Goal: Task Accomplishment & Management: Use online tool/utility

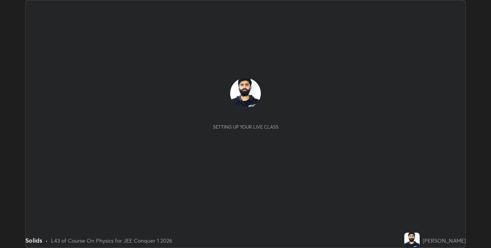
scroll to position [248, 490]
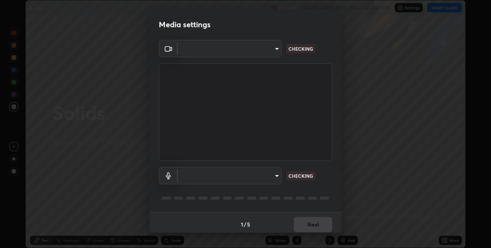
click at [313, 228] on div "1 / 5 Next" at bounding box center [245, 224] width 192 height 25
type input "e3e6fd13ef799cde5c9b7fe6f458d6ed022969fe6ce261ce3c0e119950d75ad9"
type input "default"
click at [310, 222] on div "1 / 5 Next" at bounding box center [245, 224] width 192 height 25
click at [311, 223] on div "1 / 5 Next" at bounding box center [245, 224] width 192 height 25
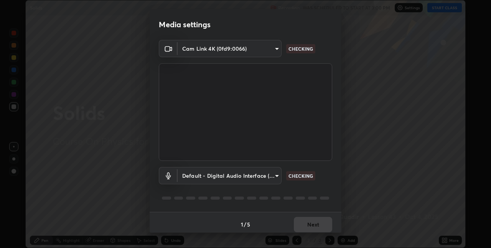
click at [312, 224] on div "1 / 5 Next" at bounding box center [245, 224] width 192 height 25
click at [311, 223] on div "1 / 5 Next" at bounding box center [245, 224] width 192 height 25
click at [311, 226] on div "1 / 5 Next" at bounding box center [245, 224] width 192 height 25
click at [306, 228] on div "1 / 5 Next" at bounding box center [245, 224] width 192 height 25
click at [305, 230] on div "1 / 5 Next" at bounding box center [245, 224] width 192 height 25
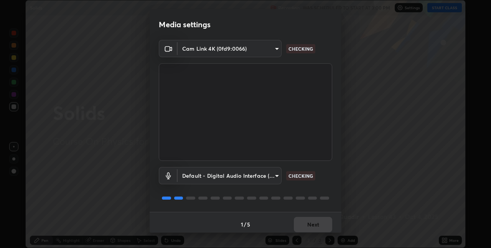
click at [305, 226] on div "1 / 5 Next" at bounding box center [245, 224] width 192 height 25
click at [304, 224] on div "1 / 5 Next" at bounding box center [245, 224] width 192 height 25
click at [305, 224] on div "1 / 5 Next" at bounding box center [245, 224] width 192 height 25
click at [306, 223] on div "1 / 5 Next" at bounding box center [245, 224] width 192 height 25
click at [307, 221] on div "1 / 5 Next" at bounding box center [245, 224] width 192 height 25
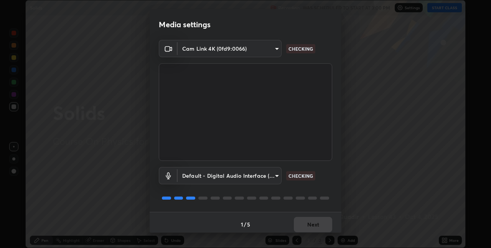
click at [307, 221] on div "1 / 5 Next" at bounding box center [245, 224] width 192 height 25
click at [308, 223] on div "1 / 5 Next" at bounding box center [245, 224] width 192 height 25
click at [308, 222] on div "1 / 5 Next" at bounding box center [245, 224] width 192 height 25
click at [307, 221] on div "1 / 5 Next" at bounding box center [245, 224] width 192 height 25
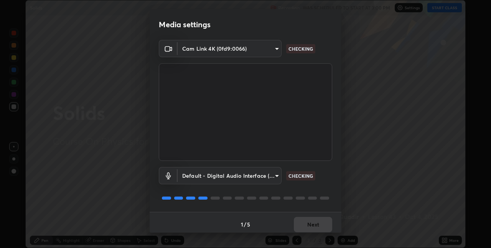
click at [308, 221] on div "1 / 5 Next" at bounding box center [245, 224] width 192 height 25
click at [307, 221] on div "1 / 5 Next" at bounding box center [245, 224] width 192 height 25
click at [308, 221] on div "1 / 5 Next" at bounding box center [245, 224] width 192 height 25
click at [308, 223] on div "1 / 5 Next" at bounding box center [245, 224] width 192 height 25
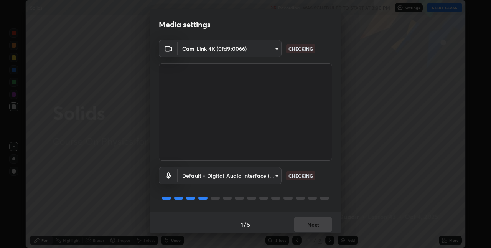
click at [311, 225] on div "1 / 5 Next" at bounding box center [245, 224] width 192 height 25
click at [309, 225] on div "1 / 5 Next" at bounding box center [245, 224] width 192 height 25
click at [311, 225] on div "1 / 5 Next" at bounding box center [245, 224] width 192 height 25
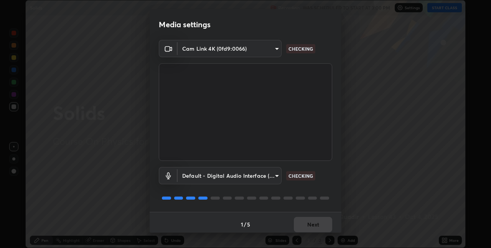
click at [313, 228] on div "1 / 5 Next" at bounding box center [245, 224] width 192 height 25
click at [312, 226] on div "1 / 5 Next" at bounding box center [245, 224] width 192 height 25
click at [315, 223] on div "1 / 5 Next" at bounding box center [245, 224] width 192 height 25
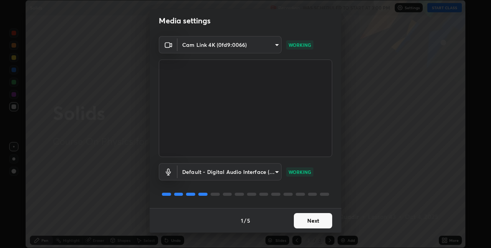
click at [317, 155] on video at bounding box center [245, 107] width 173 height 97
click at [315, 223] on button "Next" at bounding box center [313, 220] width 38 height 15
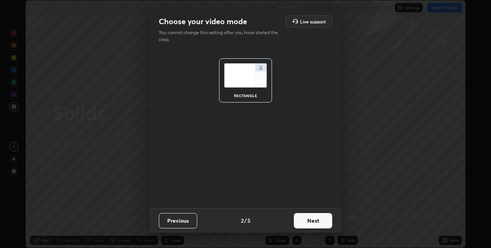
click at [314, 223] on button "Next" at bounding box center [313, 220] width 38 height 15
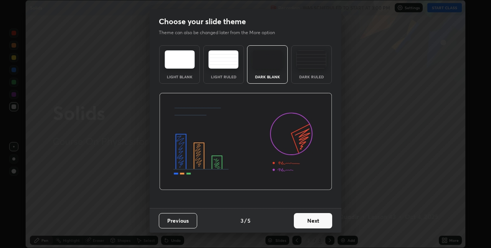
click at [313, 219] on button "Next" at bounding box center [313, 220] width 38 height 15
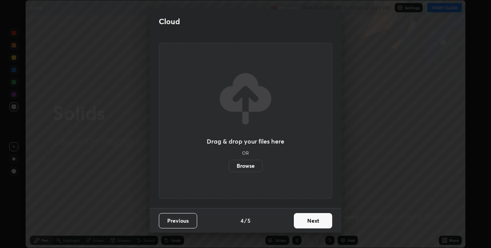
click at [311, 218] on button "Next" at bounding box center [313, 220] width 38 height 15
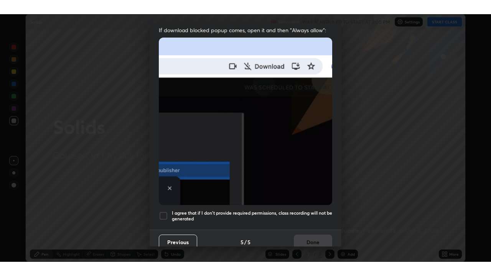
scroll to position [160, 0]
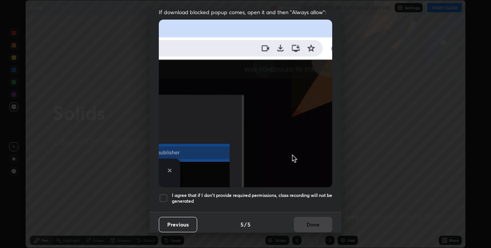
click at [167, 193] on div at bounding box center [163, 197] width 9 height 9
click at [313, 217] on button "Done" at bounding box center [313, 224] width 38 height 15
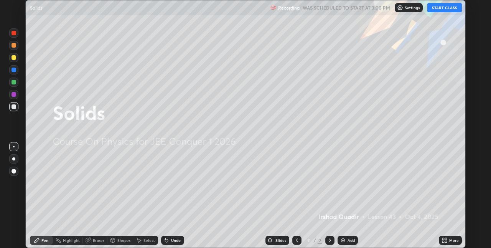
click at [448, 241] on div "More" at bounding box center [449, 239] width 23 height 9
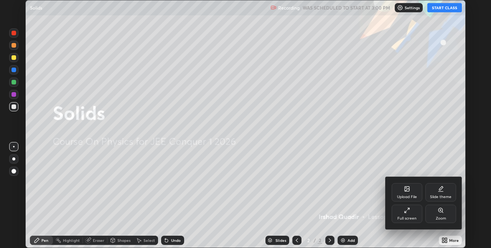
click at [445, 195] on div "Slide theme" at bounding box center [440, 197] width 21 height 4
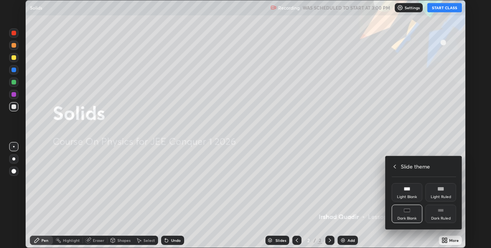
click at [446, 211] on div "Dark Ruled" at bounding box center [440, 213] width 31 height 18
click at [448, 231] on div at bounding box center [245, 124] width 491 height 248
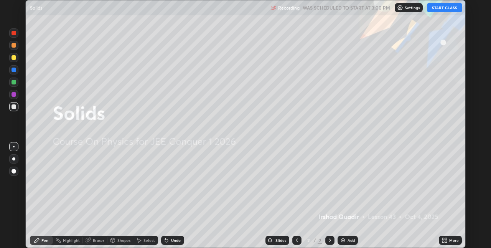
click at [350, 241] on div "Add" at bounding box center [350, 240] width 7 height 4
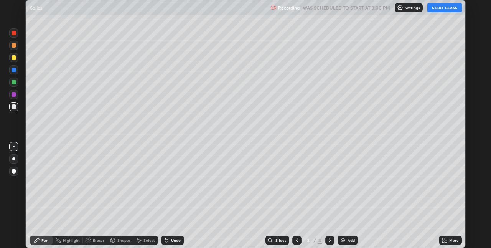
click at [454, 237] on div "More" at bounding box center [449, 239] width 23 height 9
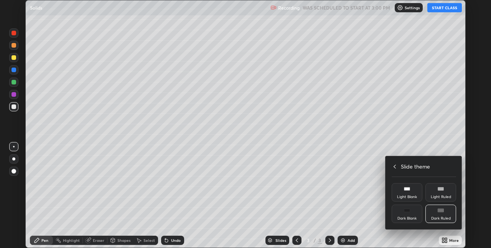
click at [395, 167] on icon at bounding box center [394, 166] width 6 height 6
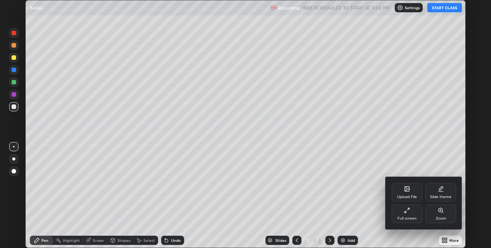
click at [407, 210] on icon at bounding box center [407, 210] width 6 height 6
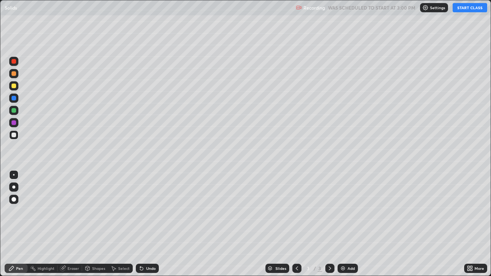
scroll to position [276, 491]
click at [471, 7] on button "START CLASS" at bounding box center [469, 7] width 34 height 9
click at [14, 110] on div at bounding box center [13, 110] width 5 height 5
click at [98, 247] on div "Shapes" at bounding box center [98, 268] width 13 height 4
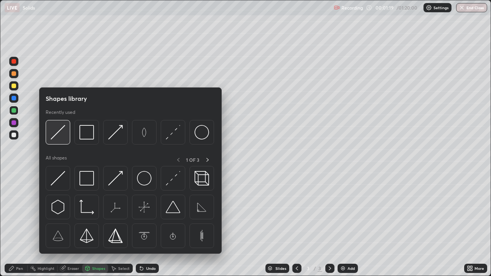
click at [62, 132] on img at bounding box center [58, 132] width 15 height 15
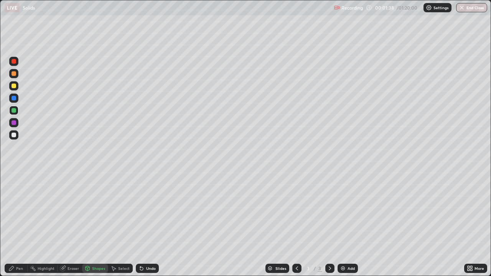
click at [14, 136] on div at bounding box center [13, 135] width 5 height 5
click at [21, 247] on div "Pen" at bounding box center [19, 268] width 7 height 4
click at [93, 247] on div "Shapes" at bounding box center [98, 268] width 13 height 4
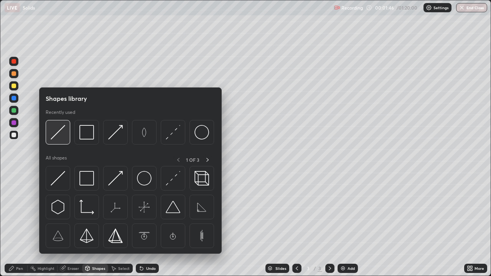
click at [62, 131] on img at bounding box center [58, 132] width 15 height 15
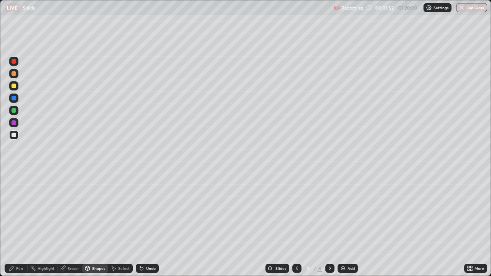
click at [19, 247] on div "Pen" at bounding box center [19, 268] width 7 height 4
click at [97, 247] on div "Shapes" at bounding box center [95, 268] width 26 height 9
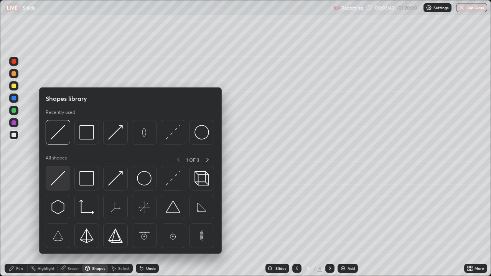
click at [63, 184] on img at bounding box center [58, 178] width 15 height 15
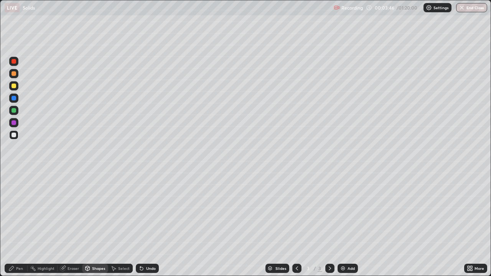
click at [25, 247] on div "Pen" at bounding box center [16, 268] width 23 height 9
click at [99, 247] on div "Shapes" at bounding box center [98, 268] width 13 height 4
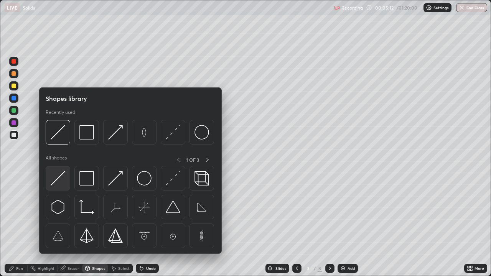
click at [62, 175] on img at bounding box center [58, 178] width 15 height 15
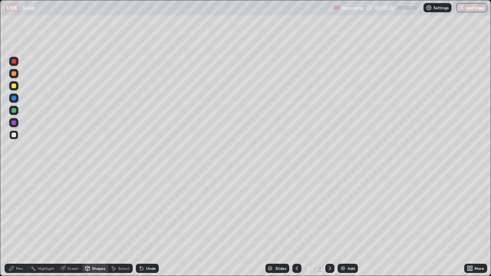
click at [22, 247] on div "Pen" at bounding box center [19, 268] width 7 height 4
click at [75, 247] on div "Eraser" at bounding box center [72, 268] width 11 height 4
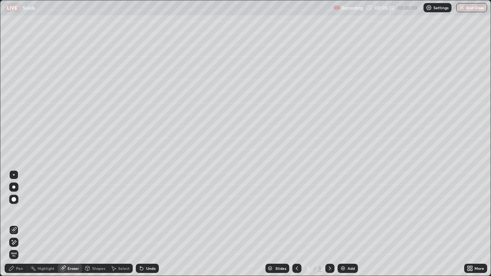
click at [23, 247] on div "Pen" at bounding box center [16, 268] width 23 height 9
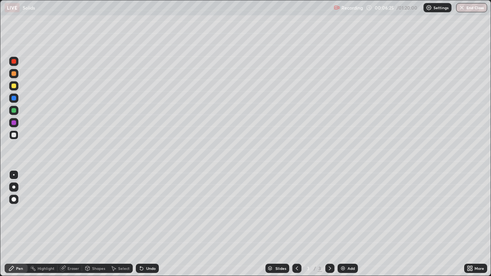
click at [153, 247] on div "Undo" at bounding box center [151, 268] width 10 height 4
click at [151, 247] on div "Undo" at bounding box center [151, 268] width 10 height 4
click at [77, 247] on div "Eraser" at bounding box center [69, 268] width 25 height 9
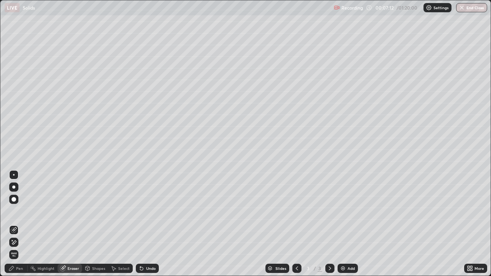
click at [20, 247] on div "Pen" at bounding box center [19, 268] width 7 height 4
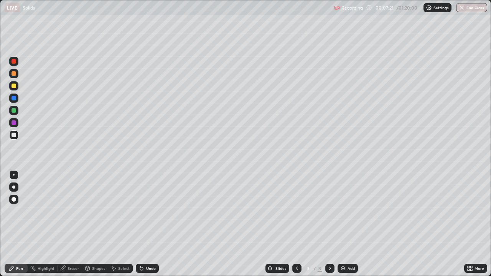
click at [77, 247] on div "Eraser" at bounding box center [72, 268] width 11 height 4
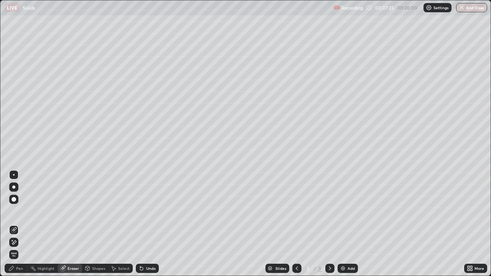
click at [22, 247] on div "Pen" at bounding box center [19, 268] width 7 height 4
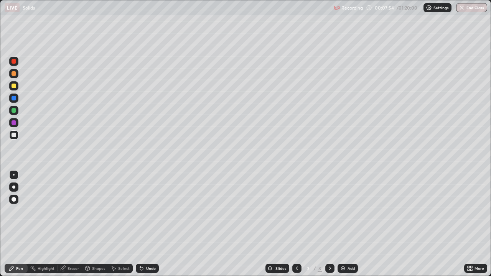
click at [13, 124] on div at bounding box center [13, 122] width 5 height 5
click at [348, 247] on div "Add" at bounding box center [350, 268] width 7 height 4
click at [13, 74] on div at bounding box center [13, 73] width 5 height 5
click at [13, 64] on div at bounding box center [13, 61] width 9 height 9
click at [10, 87] on div at bounding box center [13, 85] width 9 height 9
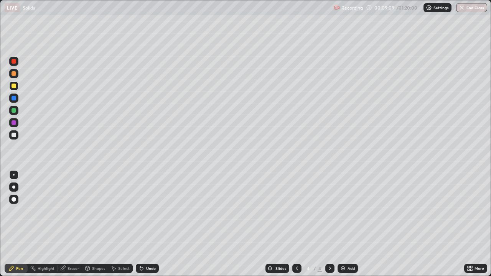
click at [12, 109] on div at bounding box center [13, 110] width 5 height 5
click at [92, 247] on div "Shapes" at bounding box center [98, 268] width 13 height 4
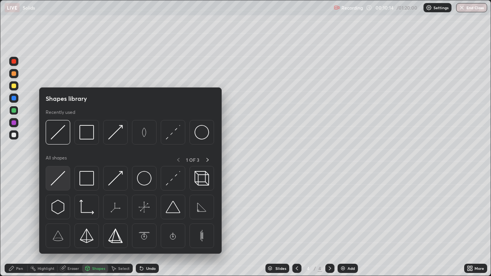
click at [61, 182] on img at bounding box center [58, 178] width 15 height 15
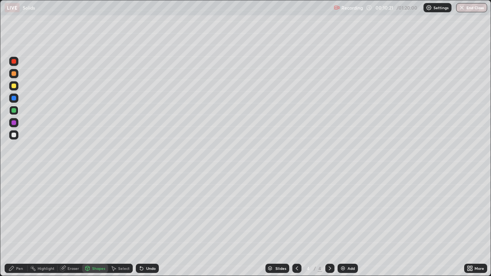
click at [94, 247] on div "Shapes" at bounding box center [95, 268] width 26 height 9
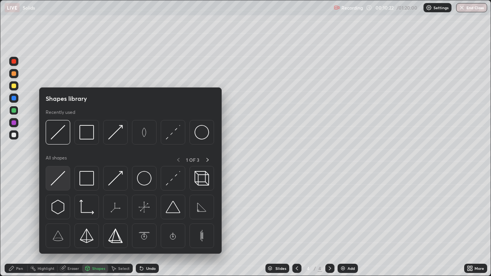
click at [59, 177] on img at bounding box center [58, 178] width 15 height 15
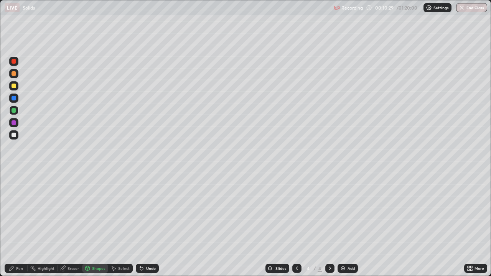
click at [17, 247] on div "Pen" at bounding box center [19, 268] width 7 height 4
click at [66, 247] on div "Eraser" at bounding box center [69, 268] width 25 height 9
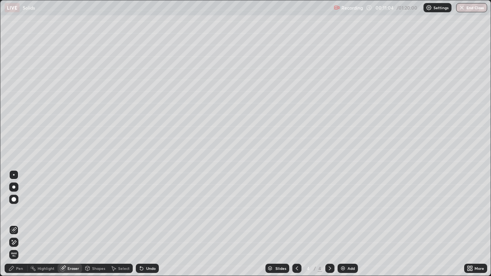
click at [16, 247] on div "Pen" at bounding box center [16, 268] width 23 height 9
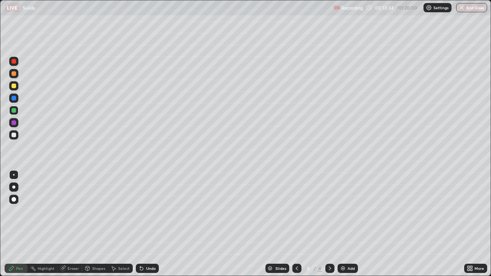
click at [75, 247] on div "Eraser" at bounding box center [72, 268] width 11 height 4
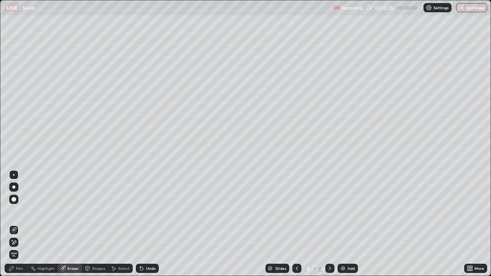
click at [21, 247] on div "Pen" at bounding box center [16, 268] width 23 height 9
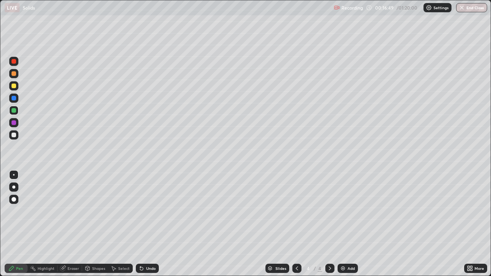
click at [353, 247] on div "Add" at bounding box center [350, 268] width 7 height 4
click at [96, 247] on div "Shapes" at bounding box center [98, 268] width 13 height 4
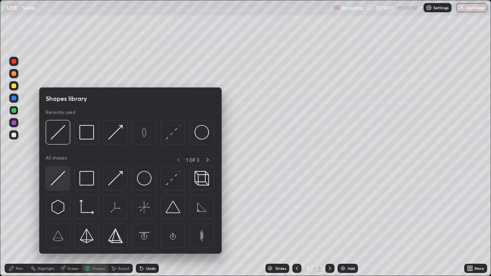
click at [61, 180] on img at bounding box center [58, 178] width 15 height 15
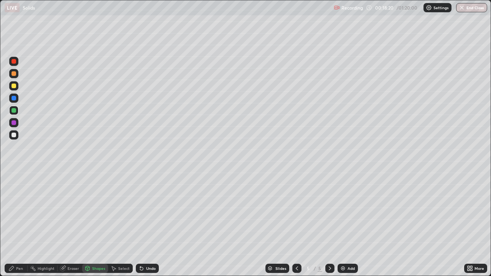
click at [23, 247] on div "Pen" at bounding box center [16, 268] width 23 height 9
click at [73, 247] on div "Eraser" at bounding box center [72, 268] width 11 height 4
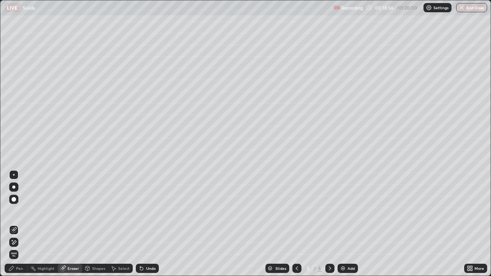
click at [23, 247] on div "Pen" at bounding box center [16, 268] width 23 height 9
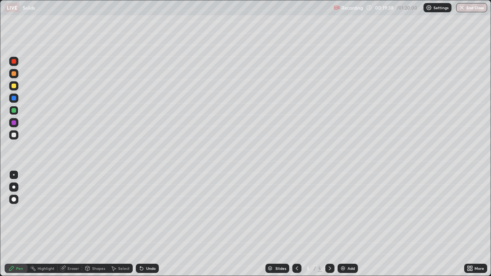
click at [78, 247] on div "Eraser" at bounding box center [69, 268] width 25 height 9
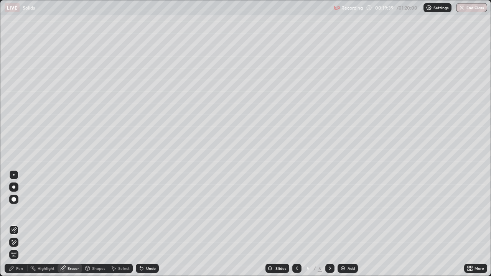
click at [23, 247] on div "Pen" at bounding box center [19, 268] width 7 height 4
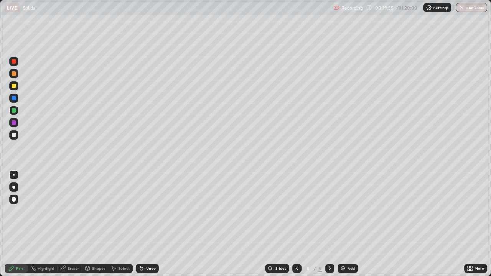
click at [77, 247] on div "Eraser" at bounding box center [72, 268] width 11 height 4
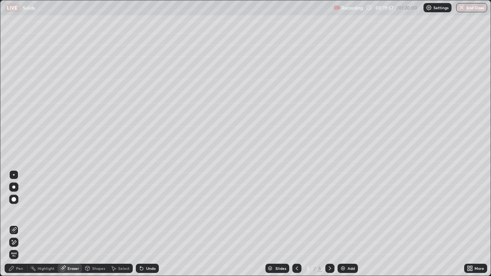
click at [27, 247] on div "Pen" at bounding box center [16, 268] width 23 height 15
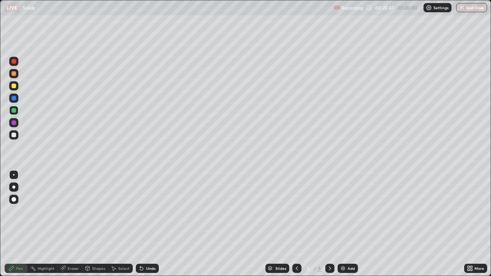
click at [106, 247] on div "Shapes" at bounding box center [95, 268] width 26 height 9
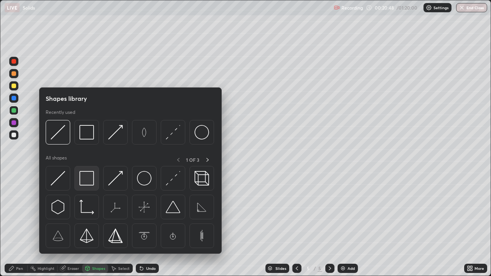
click at [92, 178] on img at bounding box center [86, 178] width 15 height 15
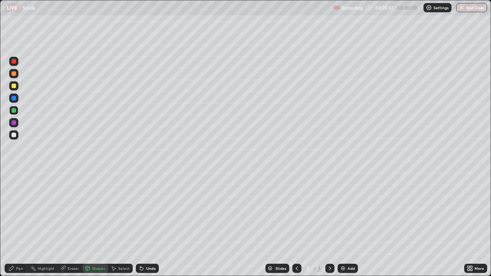
click at [27, 247] on div "Pen" at bounding box center [16, 268] width 23 height 9
click at [351, 247] on div "Add" at bounding box center [350, 268] width 7 height 4
click at [15, 87] on div at bounding box center [13, 86] width 5 height 5
click at [72, 247] on div "Eraser" at bounding box center [72, 268] width 11 height 4
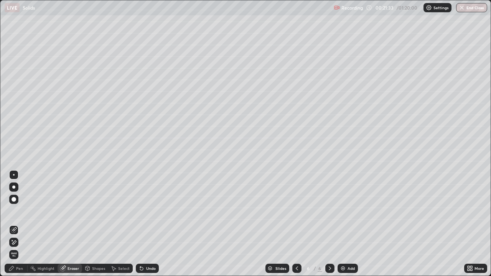
click at [16, 247] on div "Pen" at bounding box center [16, 268] width 23 height 9
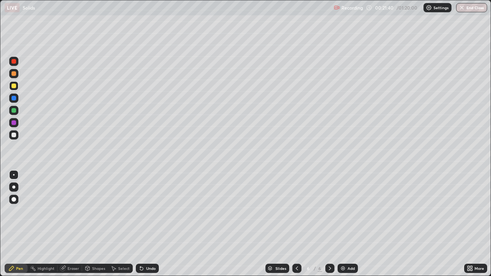
click at [72, 247] on div "Eraser" at bounding box center [72, 268] width 11 height 4
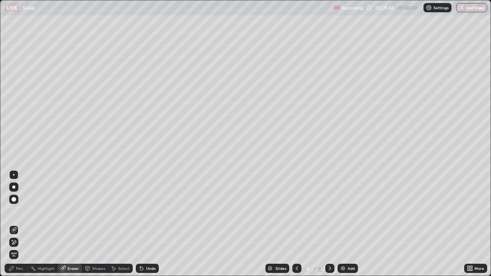
click at [22, 247] on div "Pen" at bounding box center [19, 268] width 7 height 4
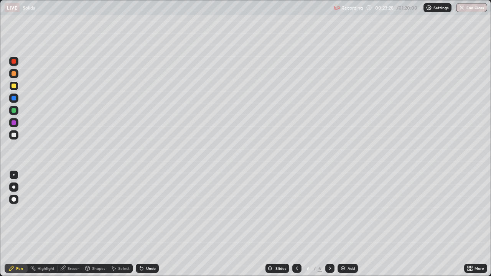
click at [340, 247] on img at bounding box center [343, 268] width 6 height 6
click at [14, 73] on div at bounding box center [13, 73] width 5 height 5
click at [101, 247] on div "Shapes" at bounding box center [98, 268] width 13 height 4
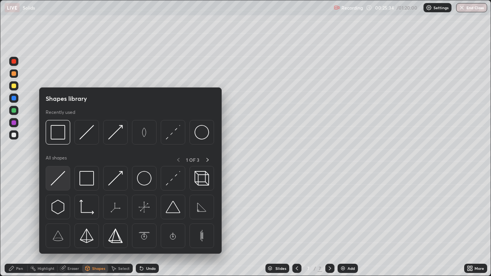
click at [65, 176] on img at bounding box center [58, 178] width 15 height 15
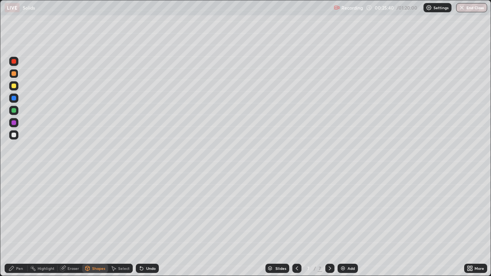
click at [14, 110] on div at bounding box center [13, 110] width 5 height 5
click at [25, 247] on div "Pen" at bounding box center [16, 268] width 23 height 9
click at [119, 247] on div "Select" at bounding box center [123, 268] width 11 height 4
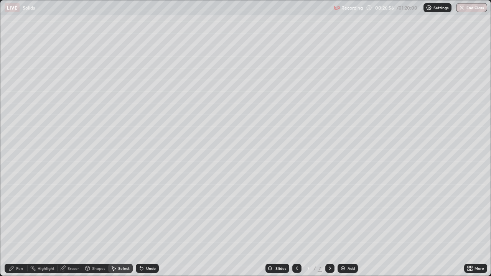
click at [124, 247] on div "Select" at bounding box center [123, 268] width 11 height 4
click at [96, 247] on div "Shapes" at bounding box center [98, 268] width 13 height 4
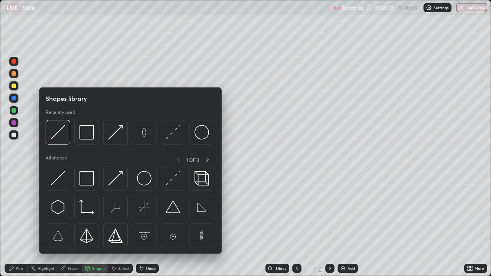
click at [124, 247] on div "Select" at bounding box center [123, 268] width 11 height 4
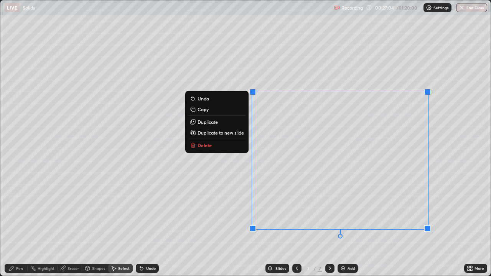
click at [211, 143] on button "Delete" at bounding box center [216, 145] width 57 height 9
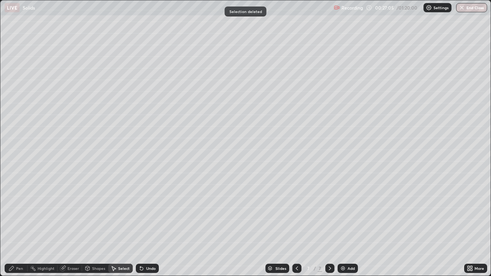
click at [26, 247] on div "Pen" at bounding box center [16, 268] width 23 height 9
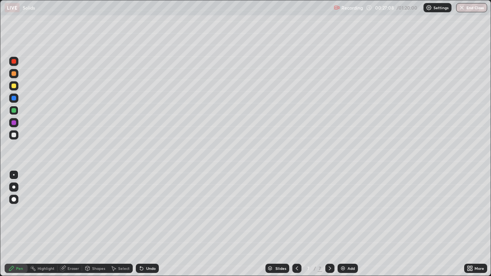
click at [148, 247] on div "Undo" at bounding box center [147, 268] width 23 height 9
click at [97, 247] on div "Shapes" at bounding box center [98, 268] width 13 height 4
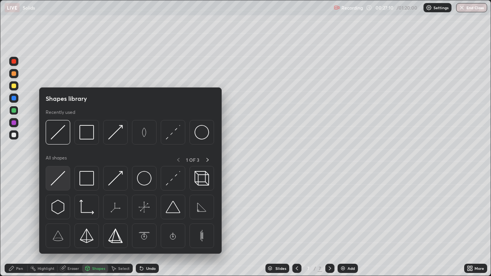
click at [61, 174] on img at bounding box center [58, 178] width 15 height 15
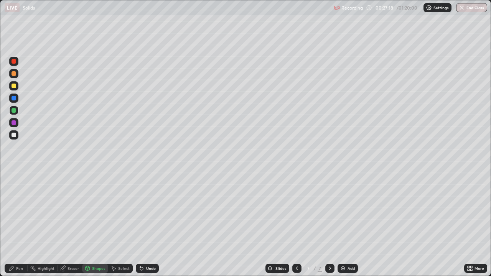
click at [21, 247] on div "Pen" at bounding box center [19, 268] width 7 height 4
click at [348, 247] on div "Add" at bounding box center [350, 268] width 7 height 4
click at [14, 86] on div at bounding box center [13, 86] width 5 height 5
click at [71, 247] on div "Eraser" at bounding box center [69, 268] width 25 height 9
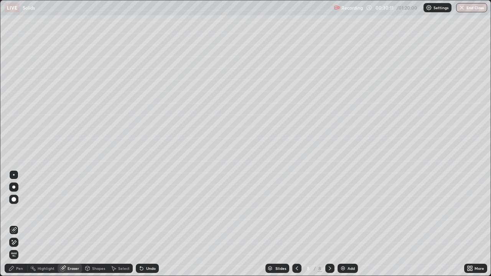
click at [18, 247] on div "Pen" at bounding box center [19, 268] width 7 height 4
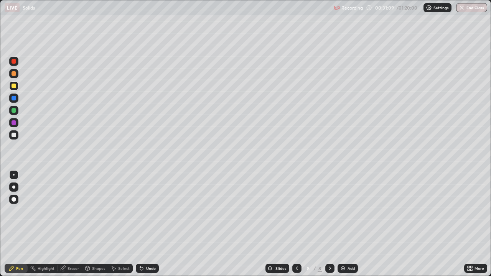
click at [95, 247] on div "Shapes" at bounding box center [98, 268] width 13 height 4
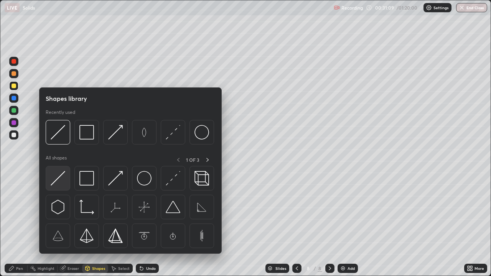
click at [55, 186] on div at bounding box center [58, 178] width 25 height 25
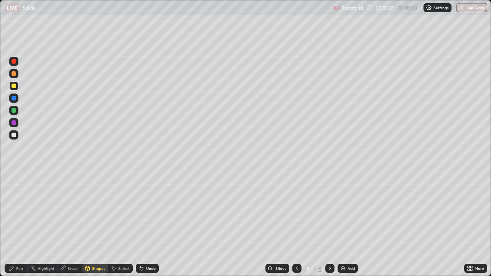
click at [19, 247] on div "Pen" at bounding box center [16, 268] width 23 height 9
click at [74, 247] on div "Eraser" at bounding box center [72, 268] width 11 height 4
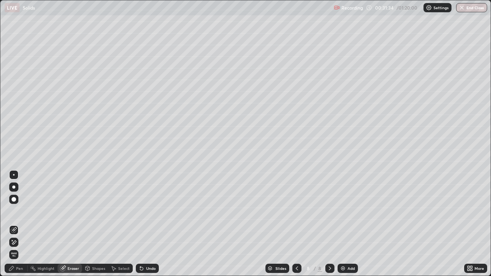
click at [23, 247] on div "Pen" at bounding box center [16, 268] width 23 height 9
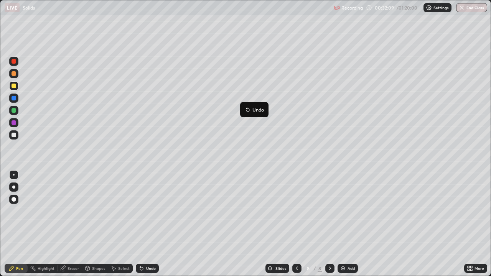
click at [243, 105] on button "Undo" at bounding box center [254, 109] width 22 height 9
click at [144, 247] on div "Undo" at bounding box center [147, 268] width 23 height 9
click at [149, 247] on div "Undo" at bounding box center [151, 268] width 10 height 4
click at [343, 247] on img at bounding box center [343, 268] width 6 height 6
click at [74, 247] on div "Eraser" at bounding box center [72, 268] width 11 height 4
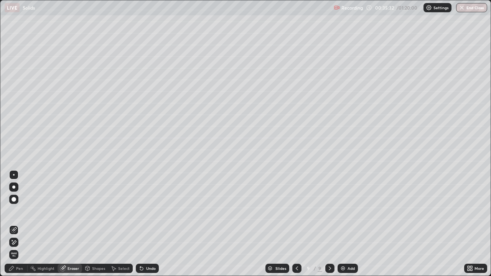
click at [19, 247] on div "Pen" at bounding box center [19, 268] width 7 height 4
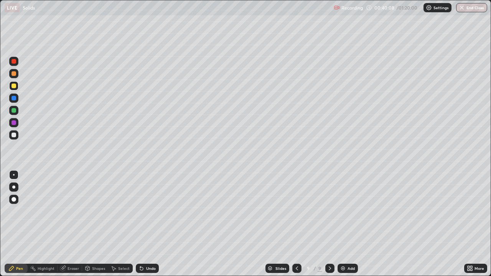
click at [347, 247] on div "Add" at bounding box center [350, 268] width 7 height 4
click at [16, 135] on div at bounding box center [13, 135] width 5 height 5
click at [72, 247] on div "Eraser" at bounding box center [72, 268] width 11 height 4
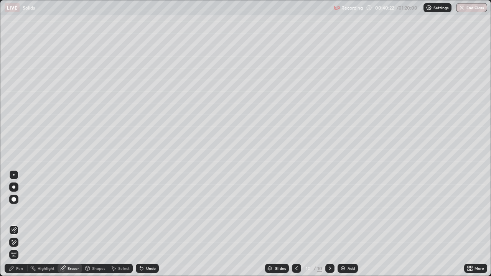
click at [20, 247] on div "Pen" at bounding box center [19, 268] width 7 height 4
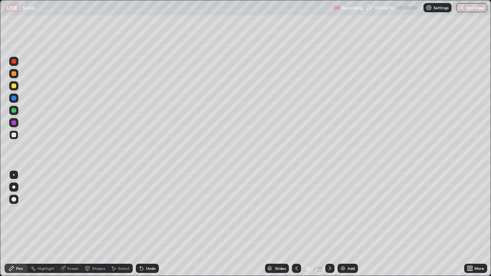
click at [346, 247] on div "Add" at bounding box center [347, 268] width 20 height 9
click at [348, 247] on div "Add" at bounding box center [350, 268] width 7 height 4
click at [15, 88] on div at bounding box center [13, 86] width 5 height 5
click at [70, 247] on div "Eraser" at bounding box center [72, 268] width 11 height 4
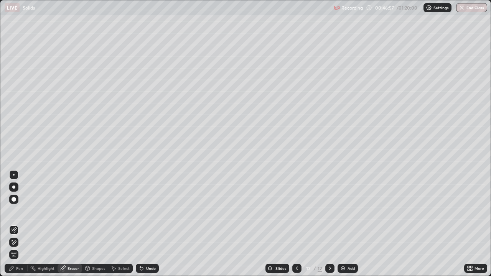
click at [22, 247] on div "Pen" at bounding box center [19, 268] width 7 height 4
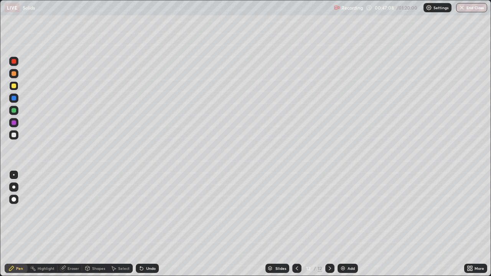
click at [97, 247] on div "Shapes" at bounding box center [98, 268] width 13 height 4
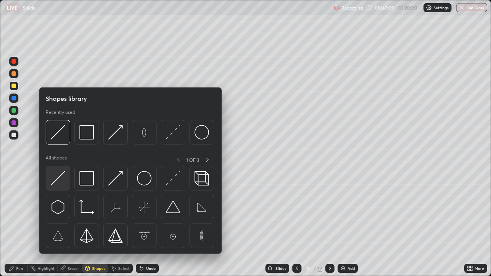
click at [59, 179] on img at bounding box center [58, 178] width 15 height 15
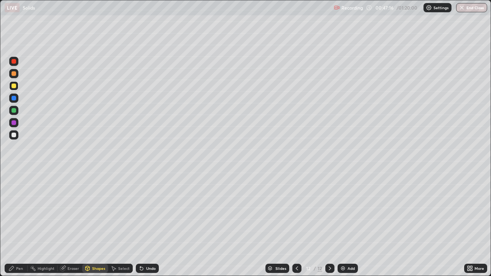
click at [15, 112] on div at bounding box center [13, 110] width 5 height 5
click at [18, 247] on div "Pen" at bounding box center [19, 268] width 7 height 4
click at [90, 247] on icon at bounding box center [87, 268] width 6 height 6
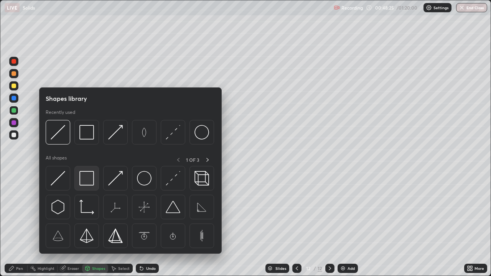
click at [81, 182] on img at bounding box center [86, 178] width 15 height 15
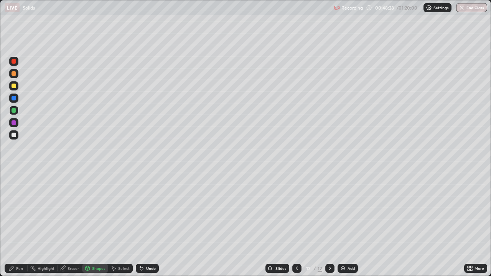
click at [148, 247] on div "Undo" at bounding box center [151, 268] width 10 height 4
click at [13, 88] on div at bounding box center [13, 86] width 5 height 5
click at [21, 247] on div "Pen" at bounding box center [19, 268] width 7 height 4
click at [73, 247] on div "Eraser" at bounding box center [72, 268] width 11 height 4
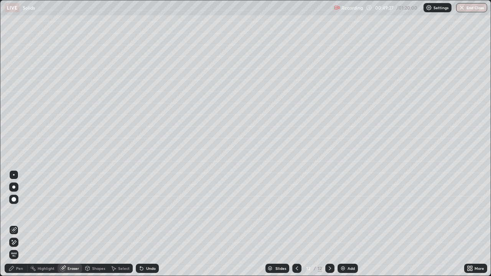
click at [23, 247] on div "Pen" at bounding box center [16, 268] width 23 height 9
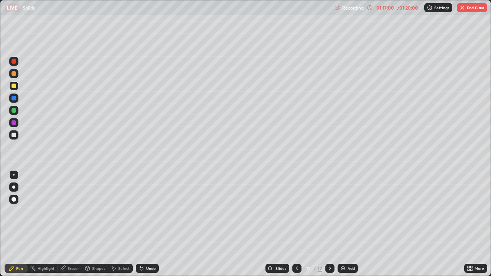
click at [477, 7] on button "End Class" at bounding box center [471, 7] width 30 height 9
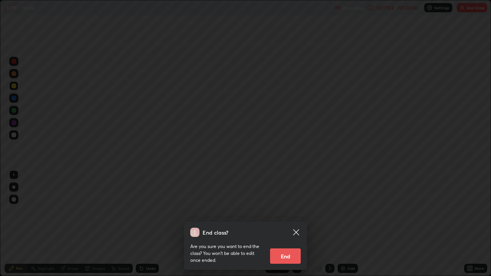
click at [293, 247] on button "End" at bounding box center [285, 255] width 31 height 15
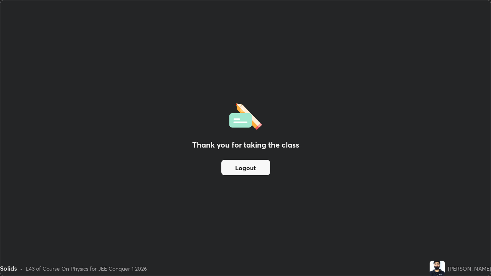
click at [259, 174] on button "Logout" at bounding box center [245, 167] width 49 height 15
click at [259, 169] on button "Logout" at bounding box center [245, 167] width 49 height 15
click at [259, 173] on button "Logout" at bounding box center [245, 167] width 49 height 15
click at [261, 173] on button "Logout" at bounding box center [245, 167] width 49 height 15
click at [262, 170] on button "Logout" at bounding box center [245, 167] width 49 height 15
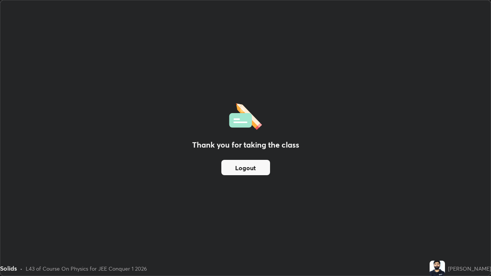
click at [253, 169] on button "Logout" at bounding box center [245, 167] width 49 height 15
